Goal: Information Seeking & Learning: Learn about a topic

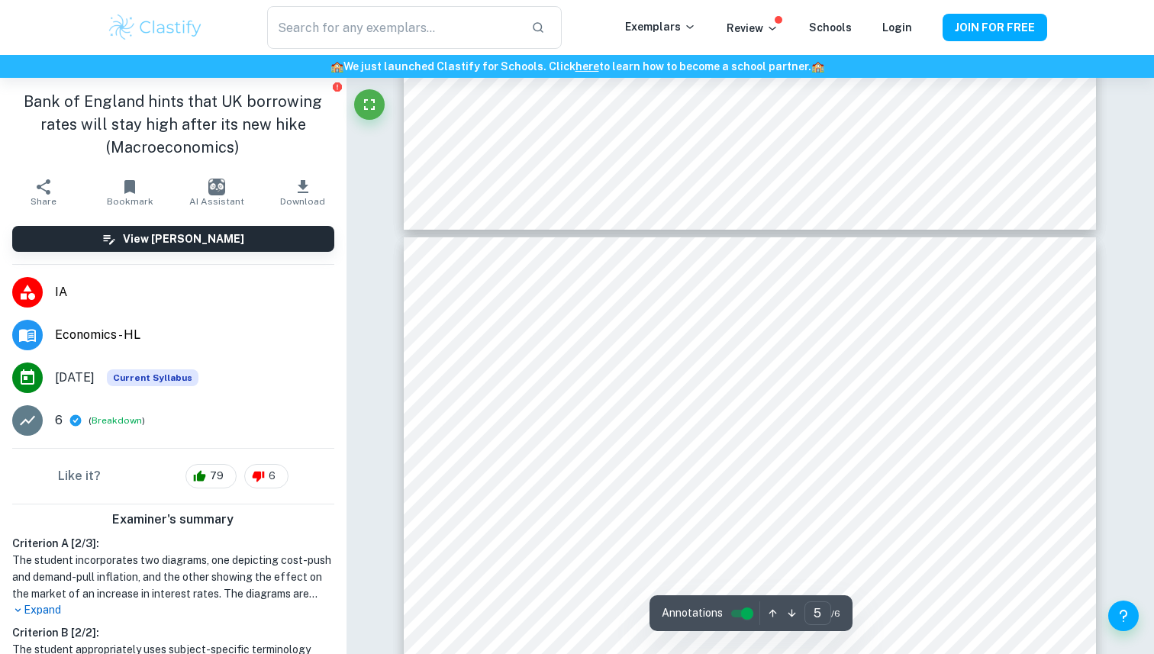
scroll to position [4177, 0]
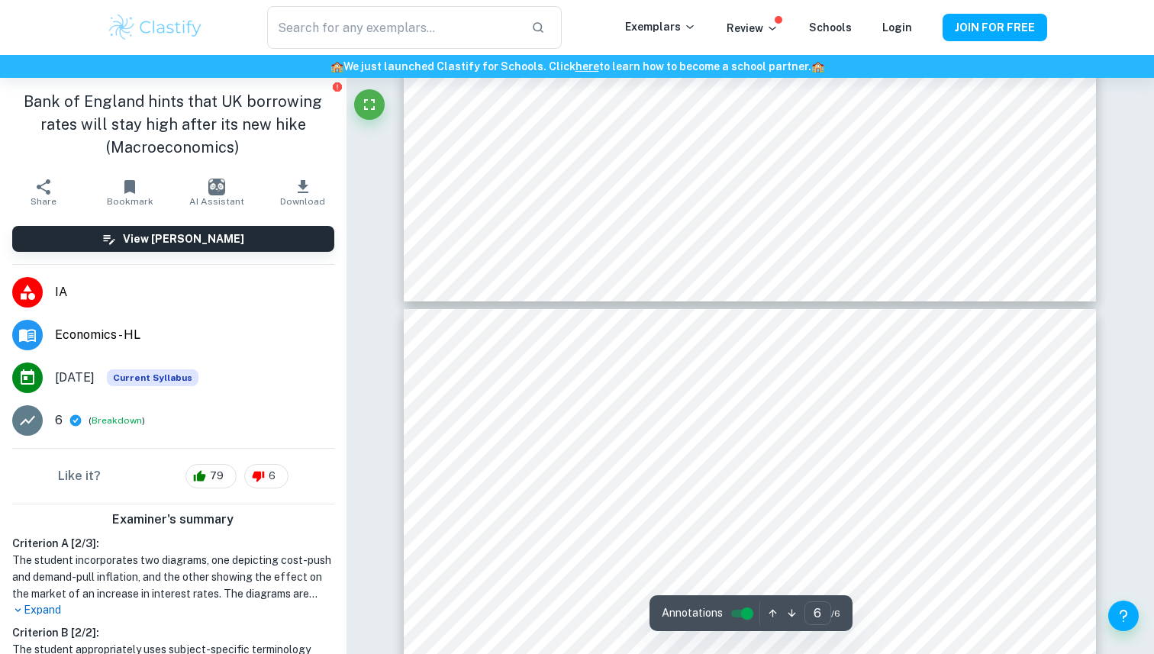
type input "5"
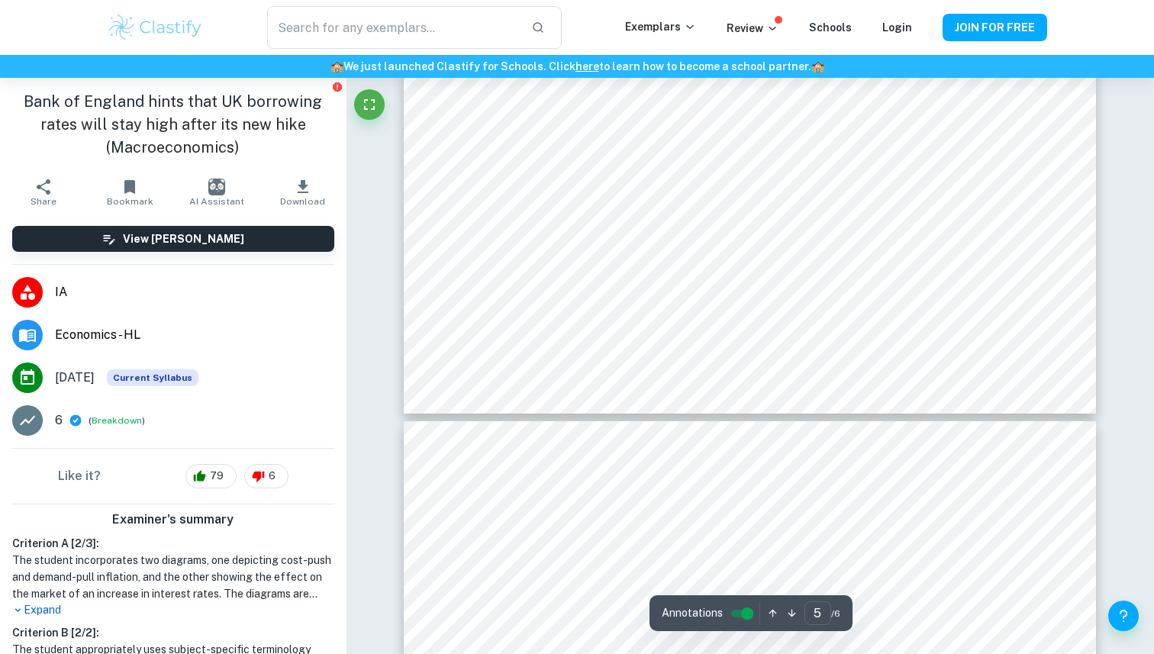
scroll to position [4823, 0]
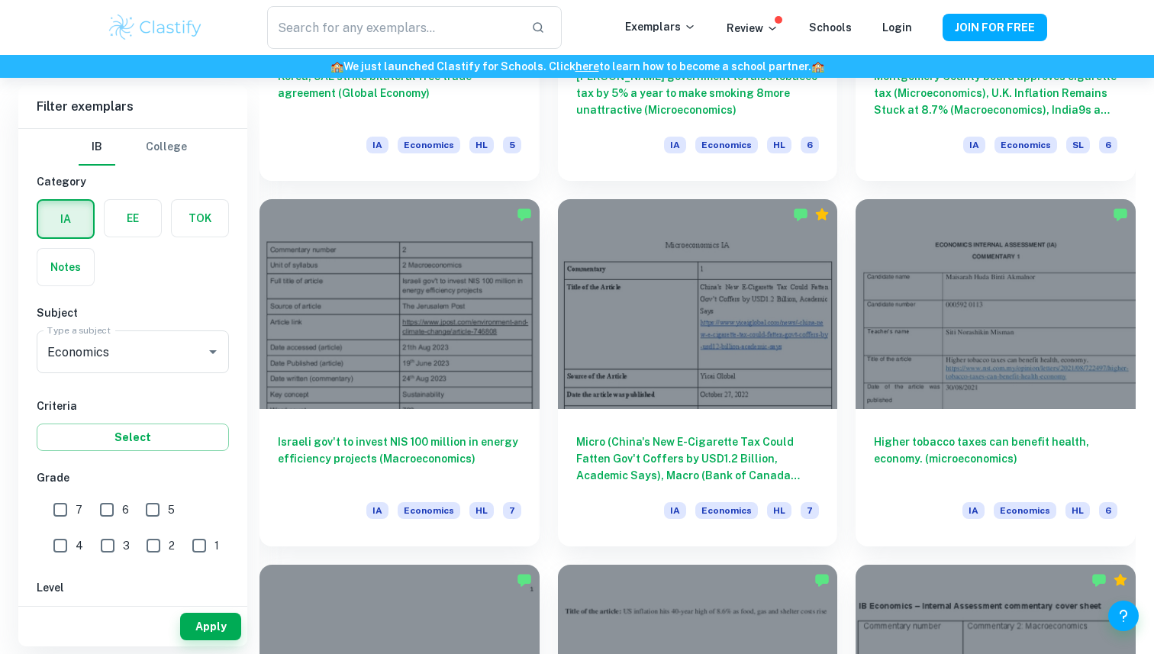
scroll to position [3608, 0]
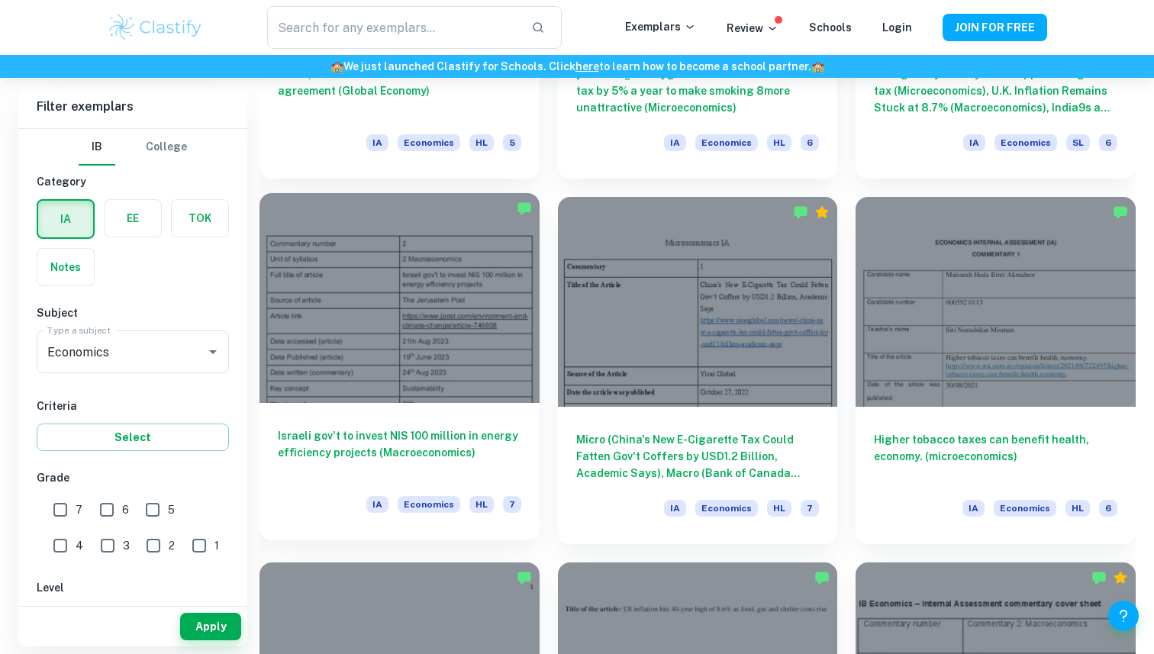
click at [372, 330] on div at bounding box center [399, 298] width 280 height 210
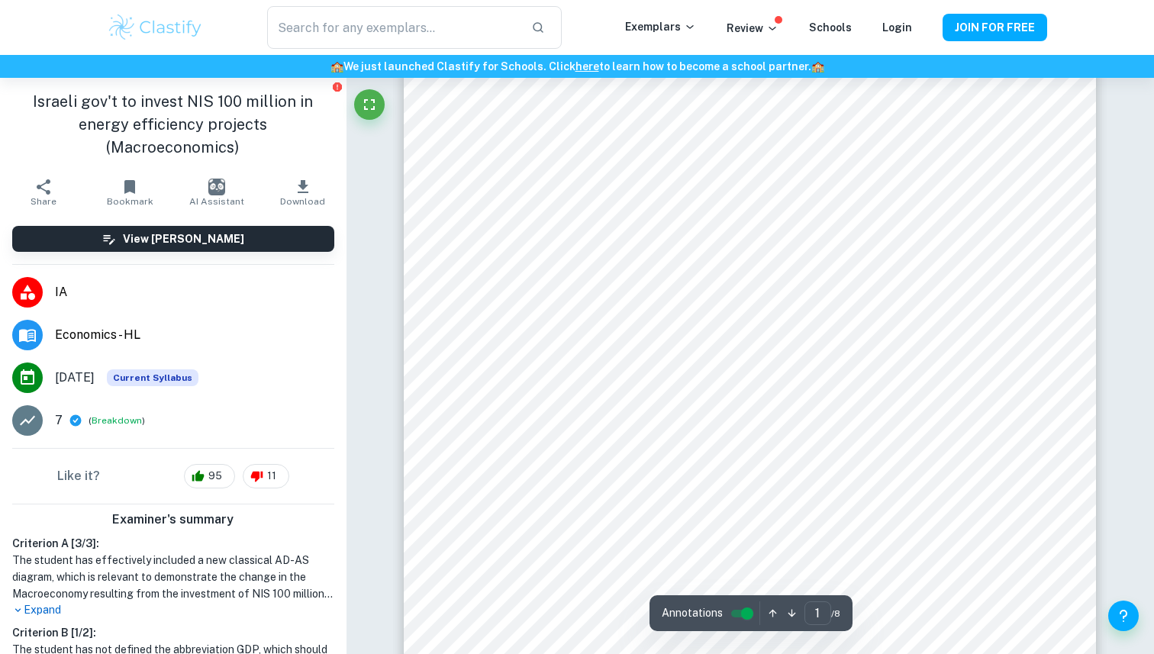
scroll to position [50, 0]
click at [351, 11] on input "text" at bounding box center [393, 27] width 252 height 43
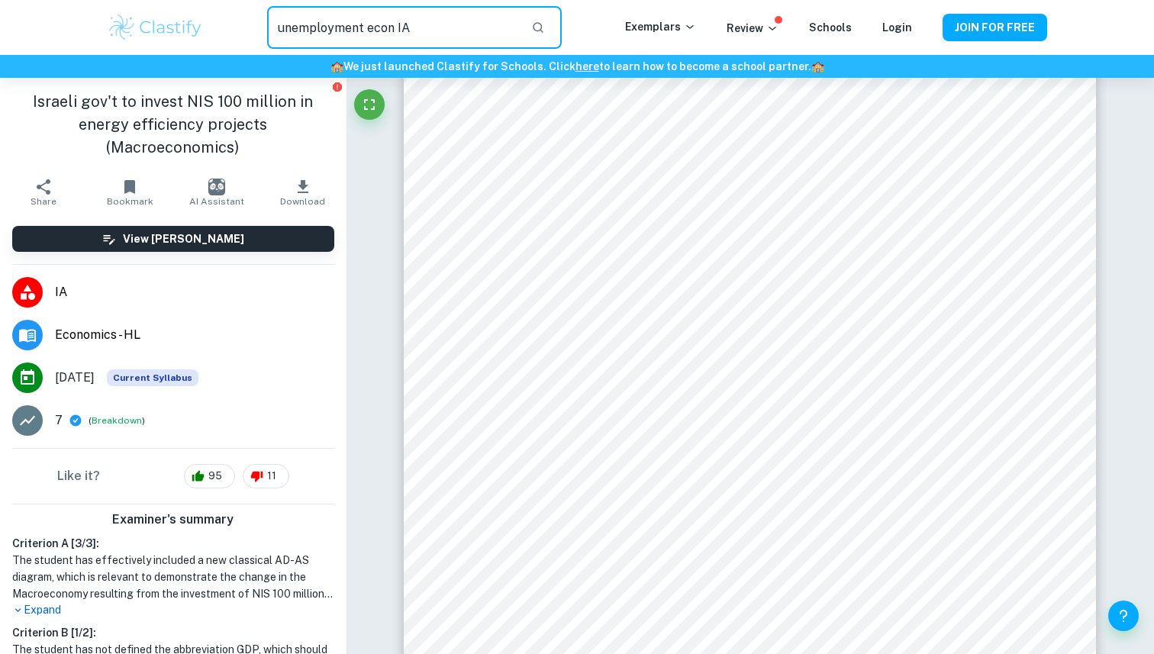
type input "unemployment econ IA"
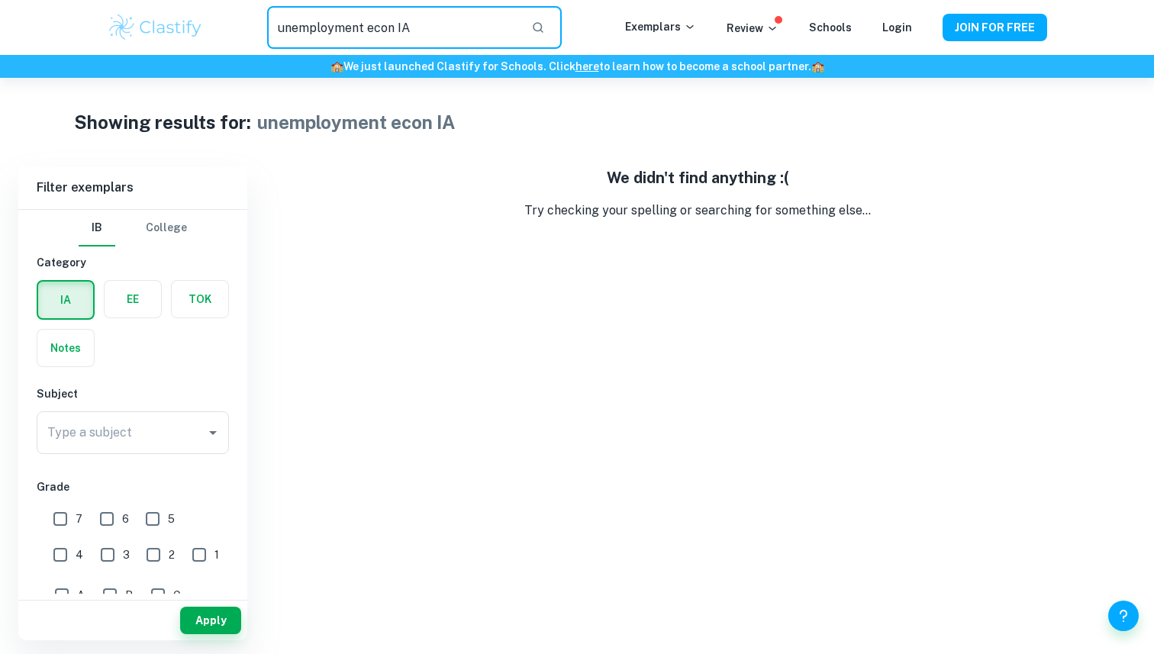
drag, startPoint x: 412, startPoint y: 32, endPoint x: 241, endPoint y: 28, distance: 171.0
click at [241, 28] on div "unemployment econ IA ​" at bounding box center [414, 27] width 421 height 43
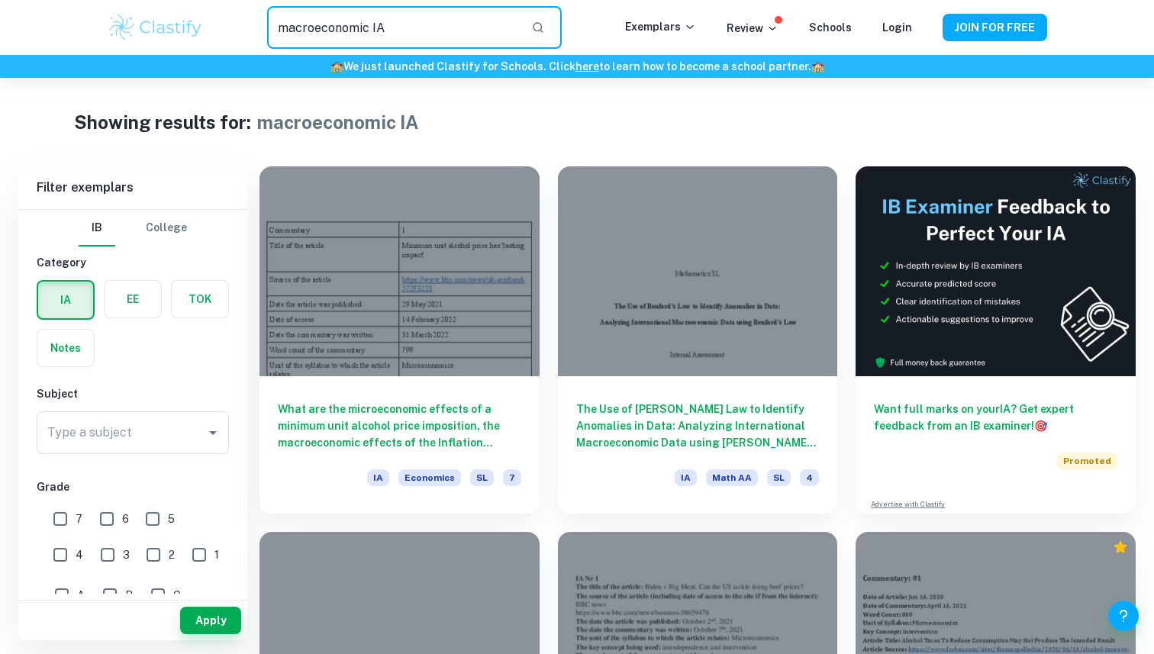
click at [388, 26] on input "macroeconomic IA" at bounding box center [393, 27] width 252 height 43
type input "macroeconomic IA on unemployment"
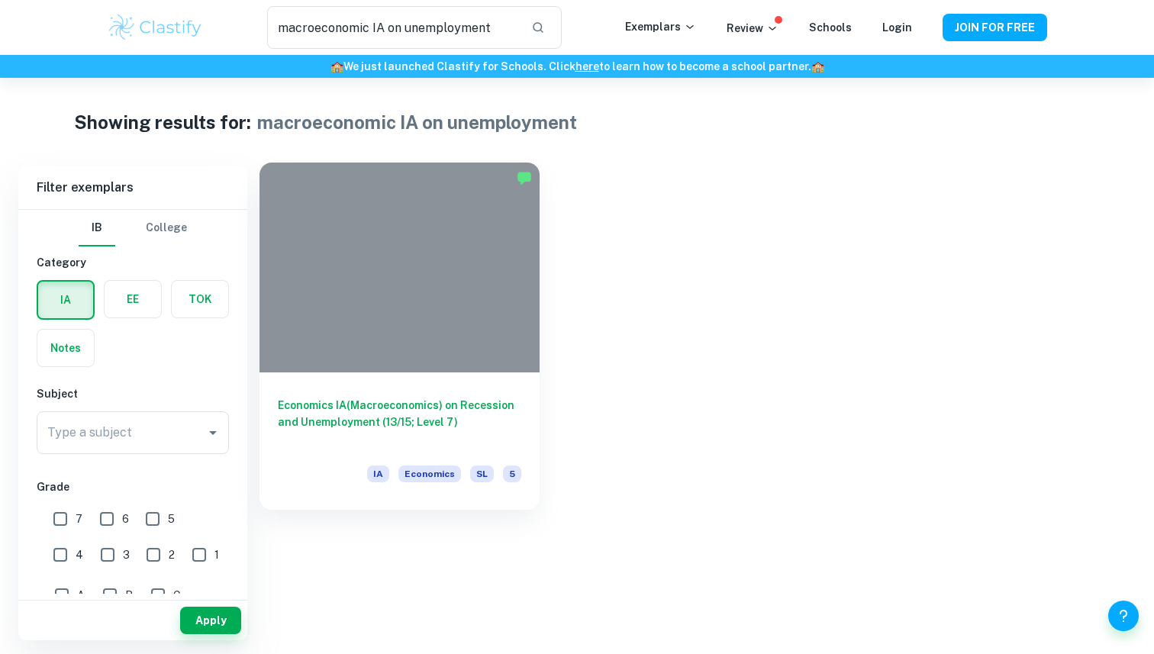
click at [375, 230] on div at bounding box center [399, 268] width 280 height 210
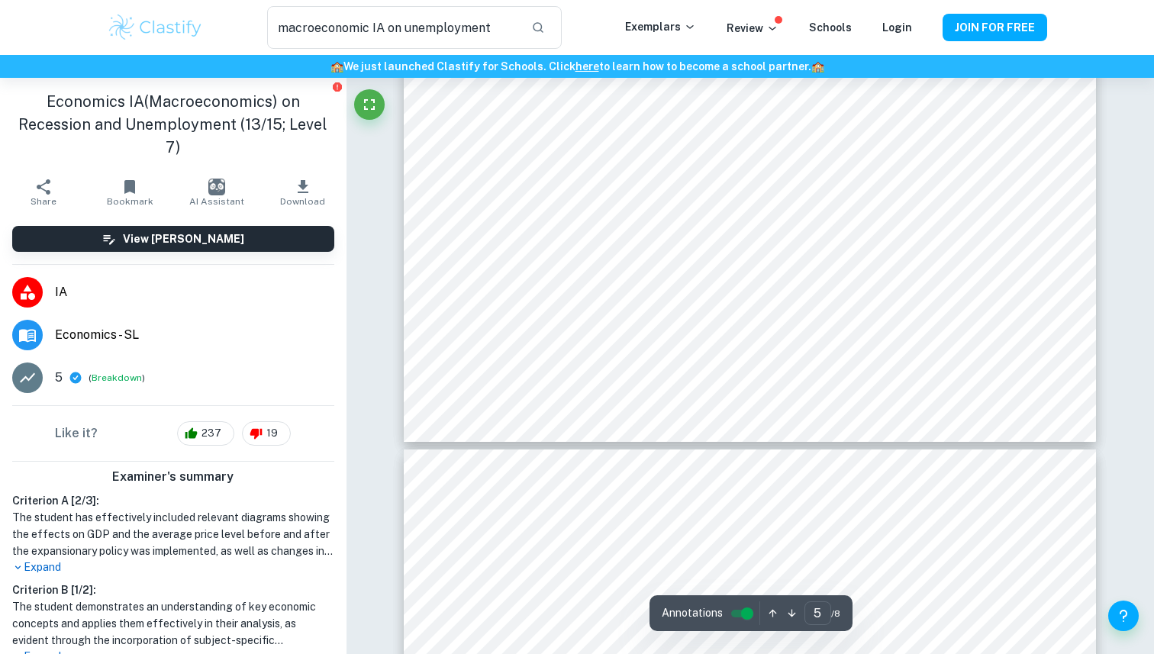
scroll to position [4376, 0]
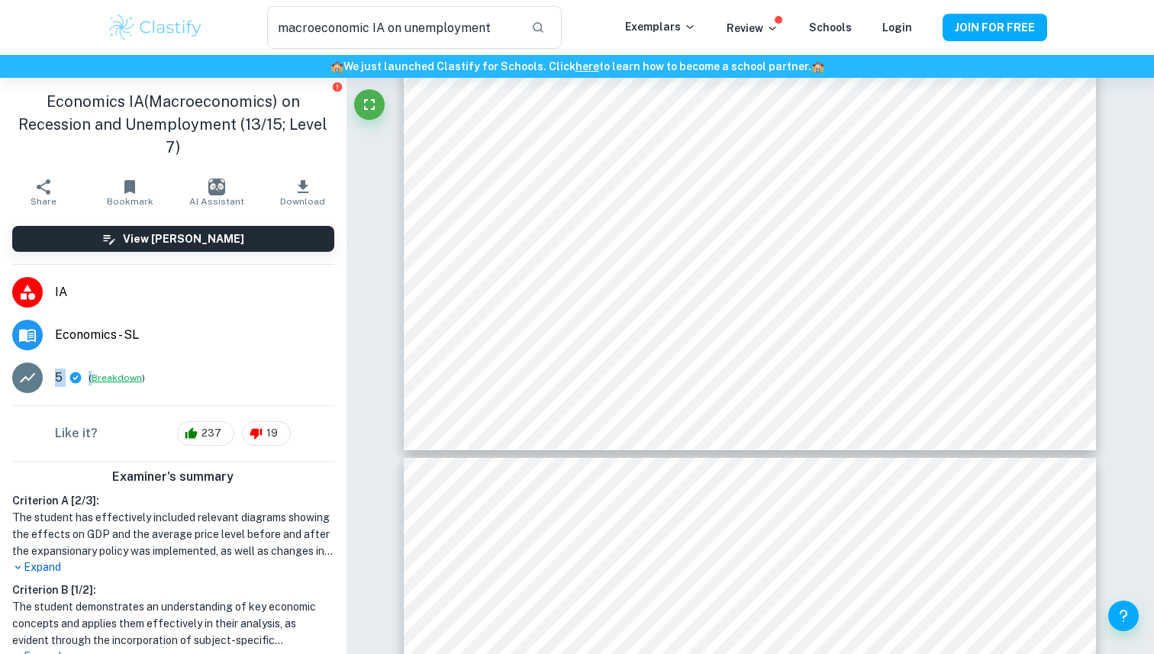
drag, startPoint x: 58, startPoint y: 377, endPoint x: 128, endPoint y: 378, distance: 70.2
click at [128, 378] on div "5 ( Breakdown )" at bounding box center [194, 378] width 279 height 18
click at [197, 378] on div "5 ( Breakdown )" at bounding box center [194, 378] width 279 height 18
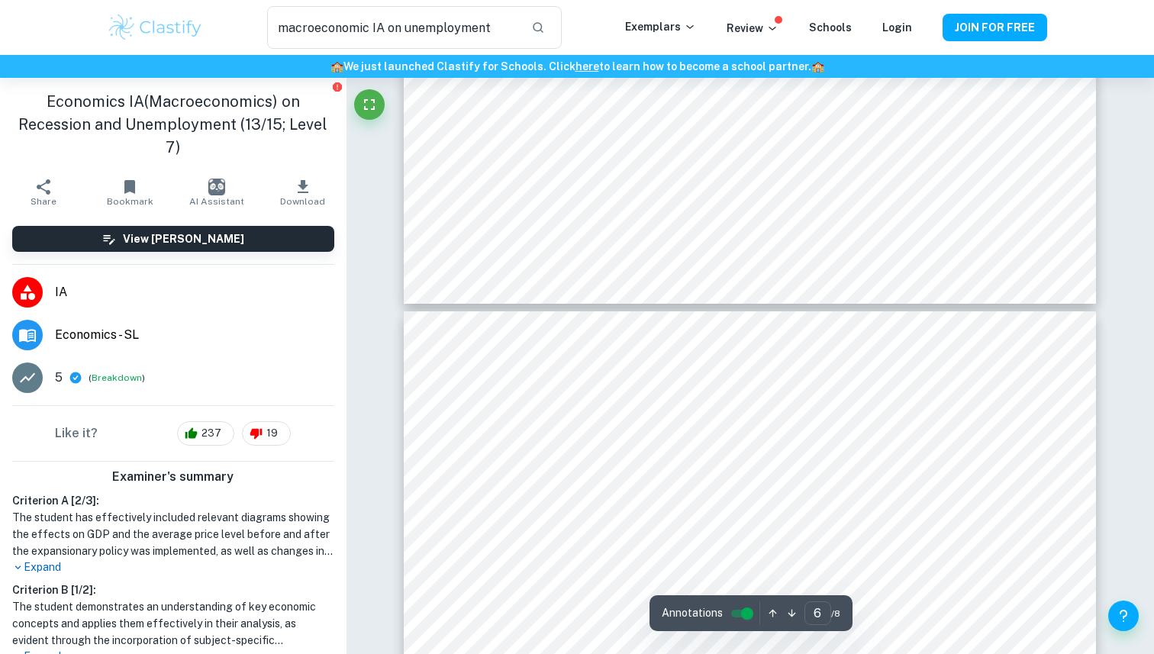
scroll to position [4524, 0]
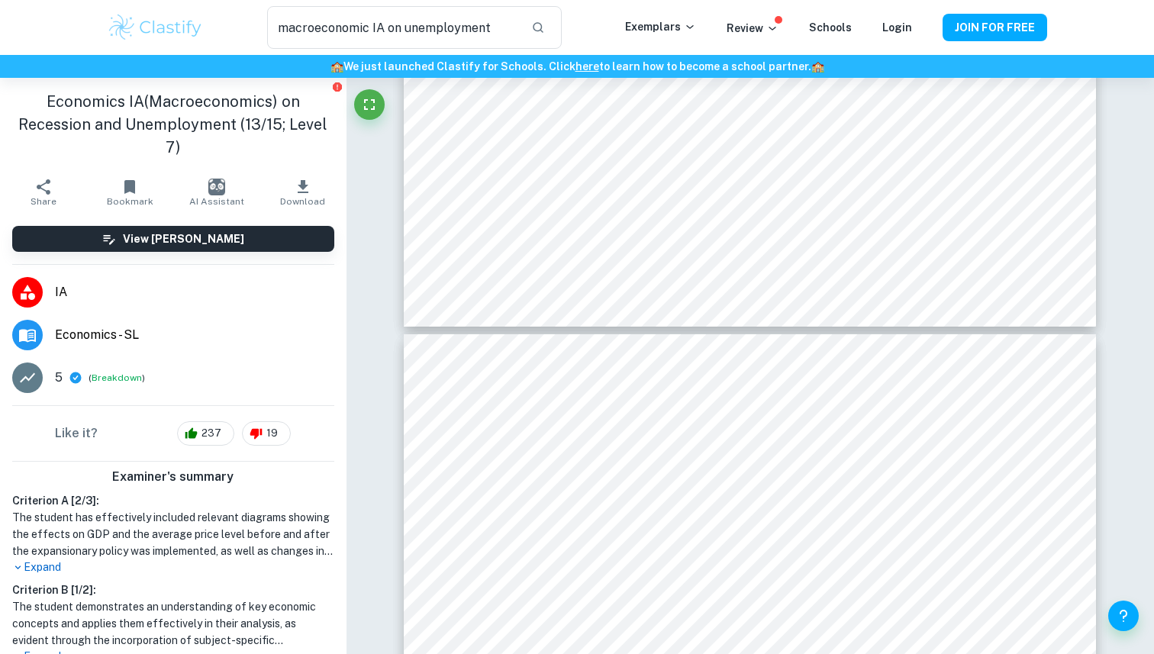
type input "5"
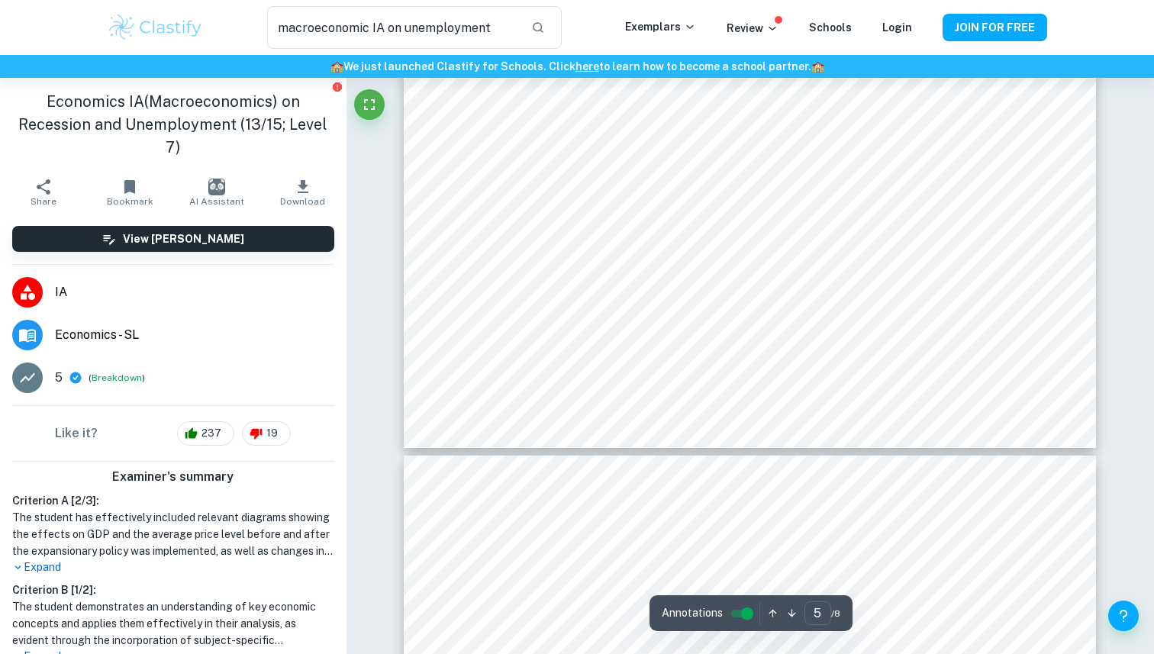
scroll to position [4376, 0]
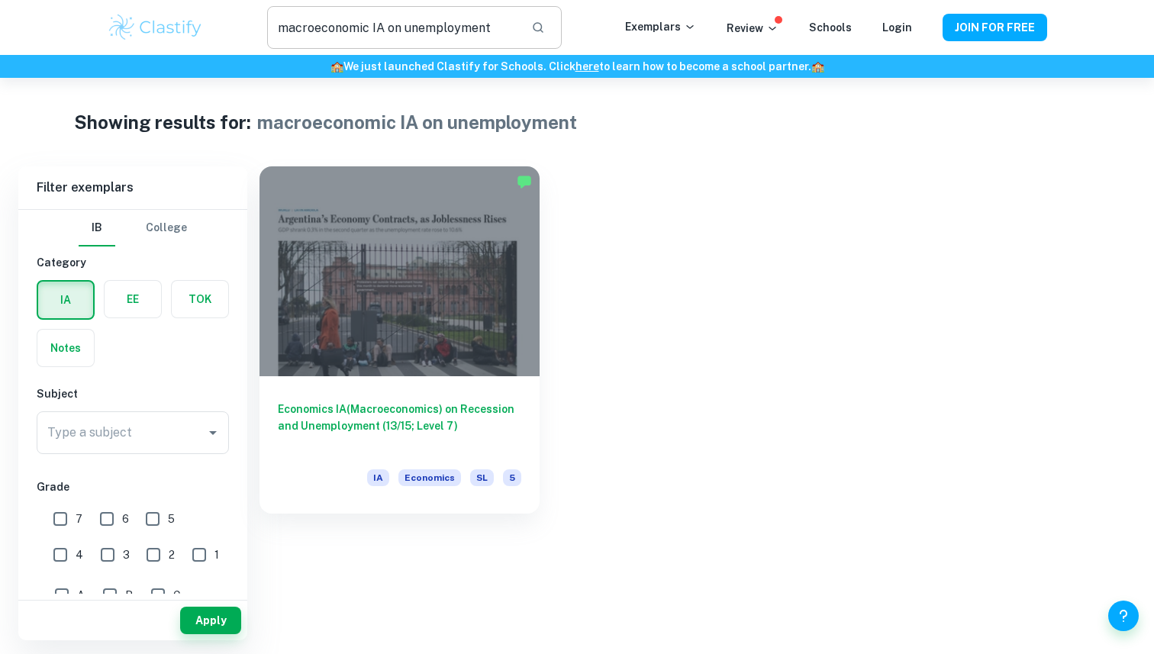
click at [479, 31] on input "macroeconomic IA on unemployment" at bounding box center [393, 27] width 252 height 43
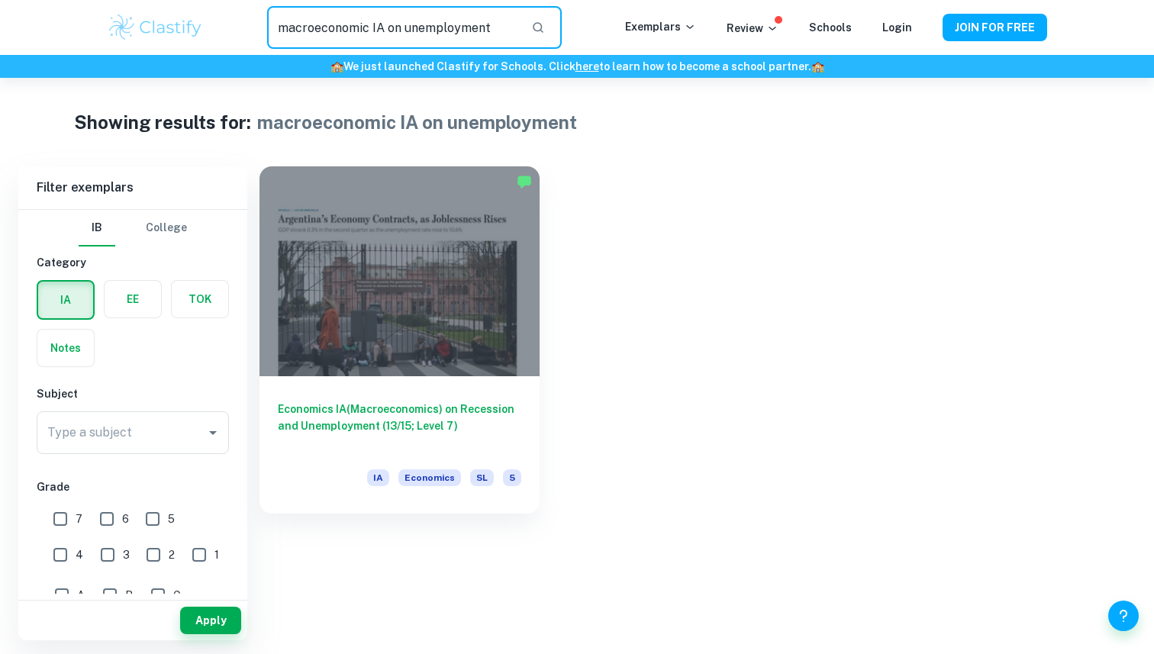
drag, startPoint x: 491, startPoint y: 31, endPoint x: 408, endPoint y: 27, distance: 83.2
click at [408, 27] on input "macroeconomic IA on unemployment" at bounding box center [393, 27] width 252 height 43
type input "macroeconomic IA on inflation"
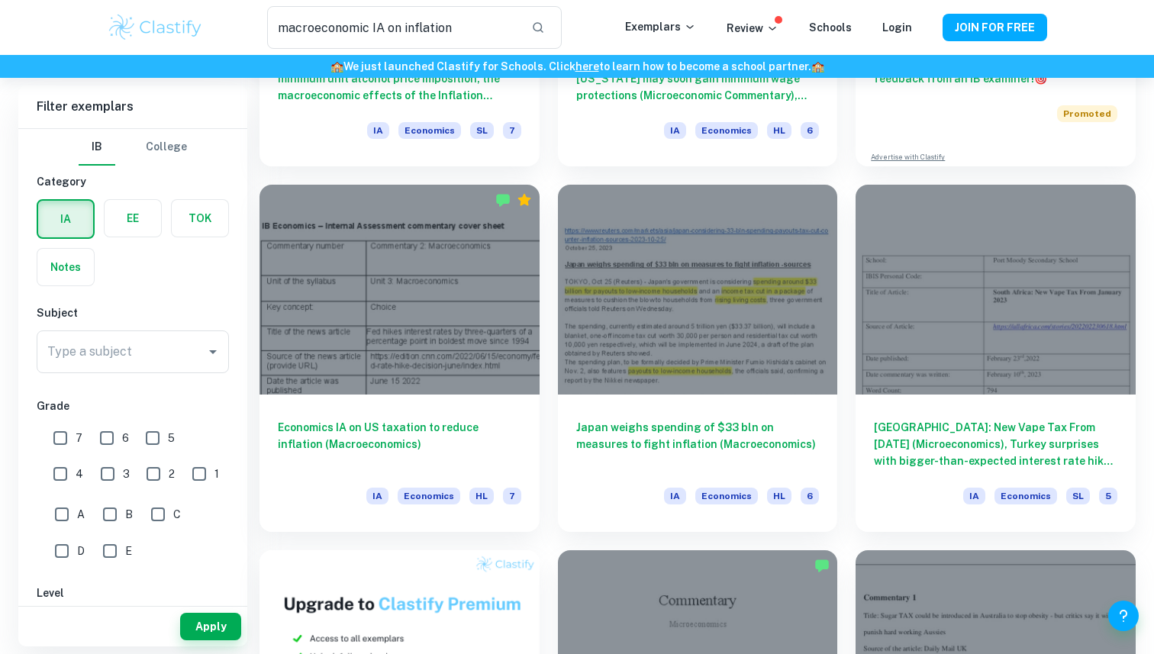
scroll to position [367, 0]
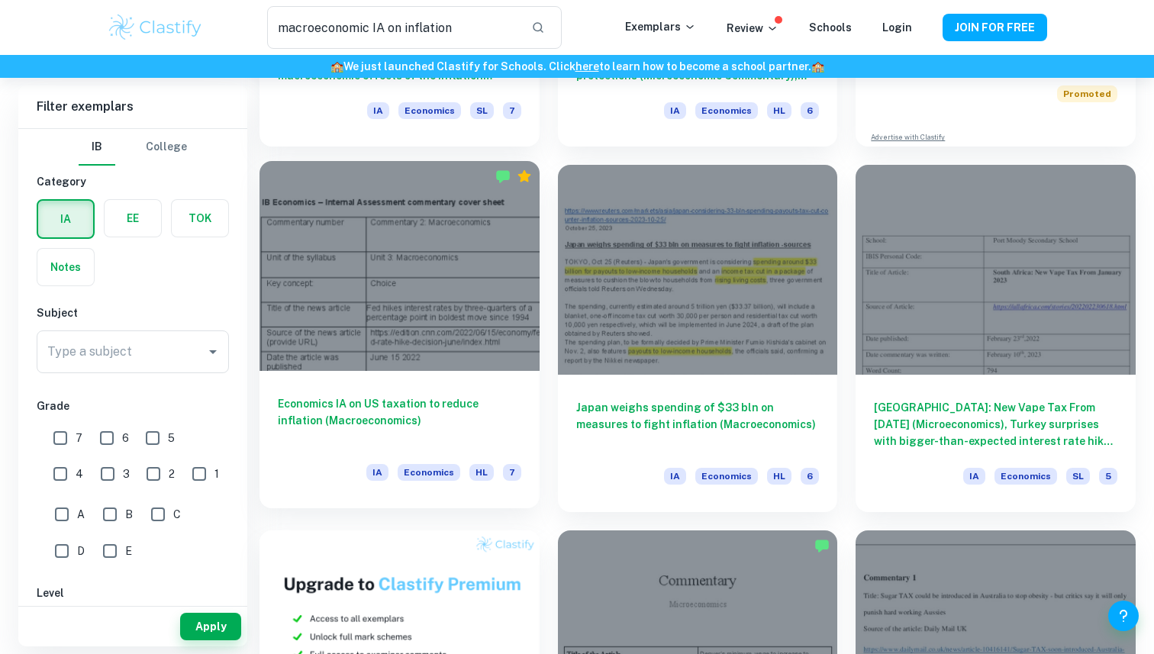
click at [454, 337] on div at bounding box center [399, 266] width 280 height 210
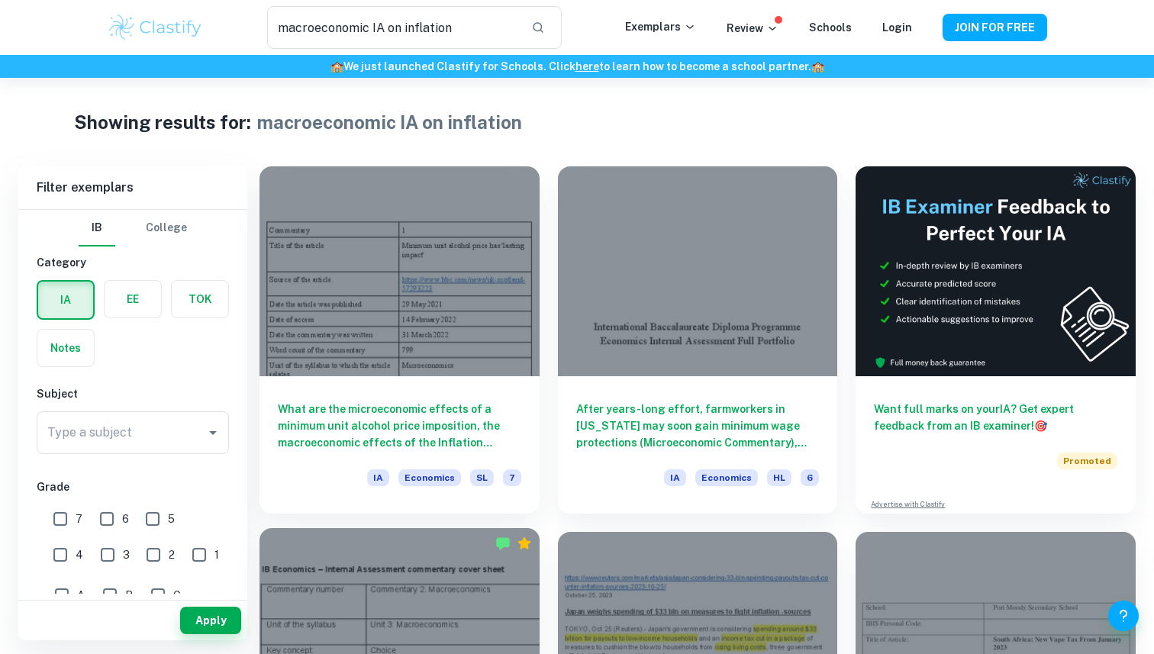
click at [515, 259] on div at bounding box center [399, 271] width 280 height 210
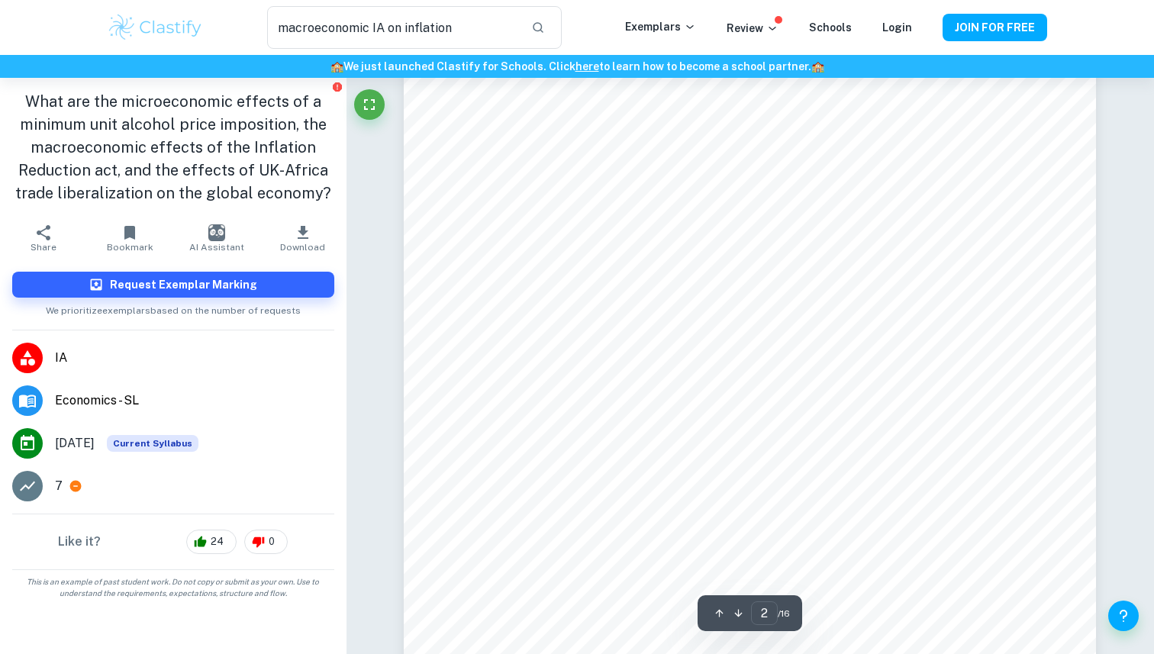
scroll to position [1063, 0]
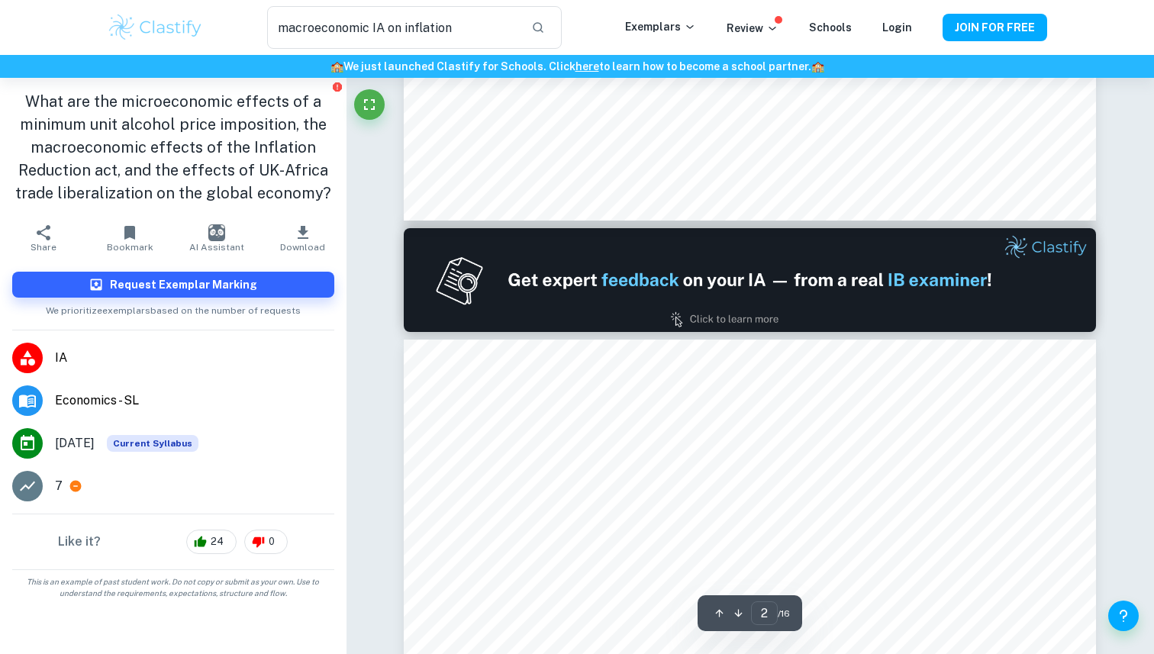
type input "1"
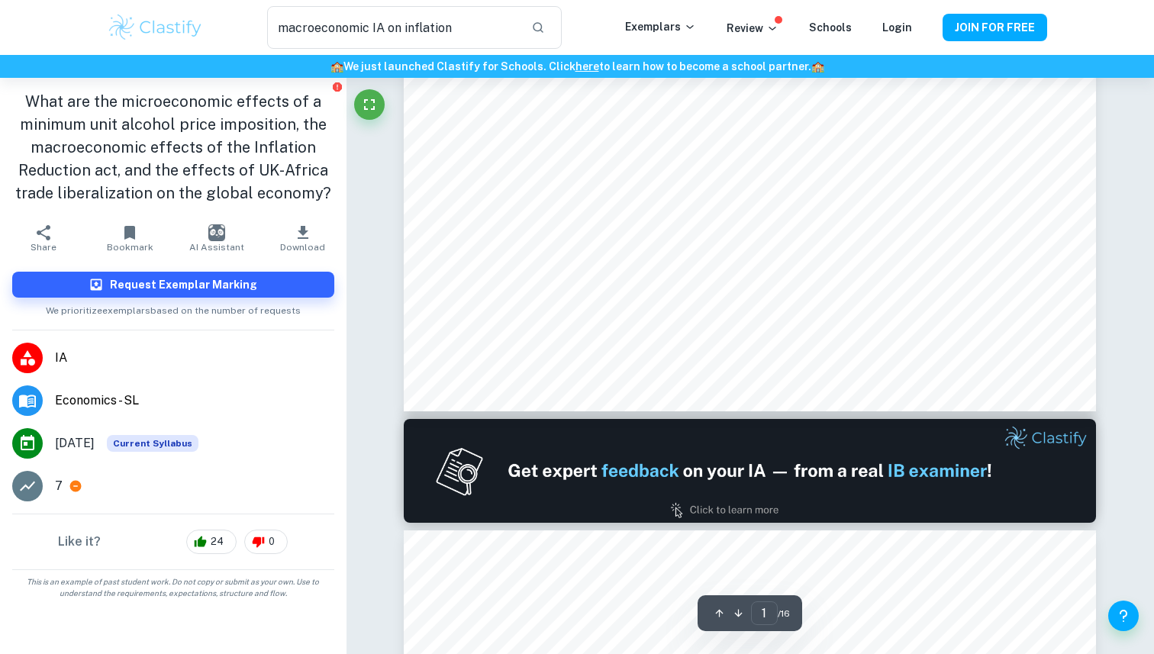
scroll to position [0, 0]
